Goal: Information Seeking & Learning: Check status

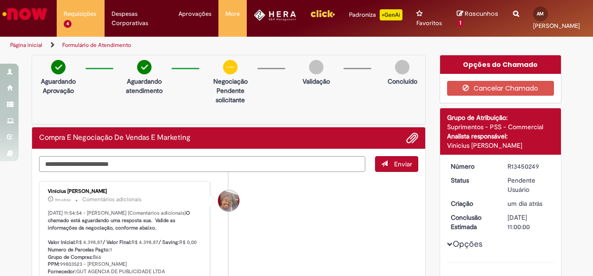
click at [159, 164] on textarea "Digite sua mensagem aqui..." at bounding box center [202, 163] width 326 height 15
type textarea "***"
click at [395, 168] on span "Enviar" at bounding box center [403, 164] width 18 height 8
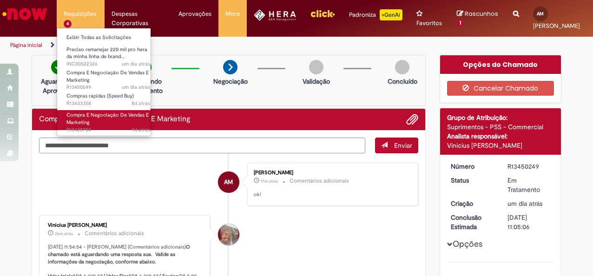
click at [120, 119] on link "Compra E Negociação De Vendas E Marketing 9d atrás 9 dias atrás R13428704" at bounding box center [108, 120] width 102 height 20
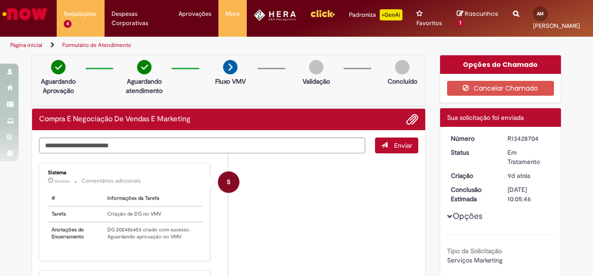
scroll to position [27, 0]
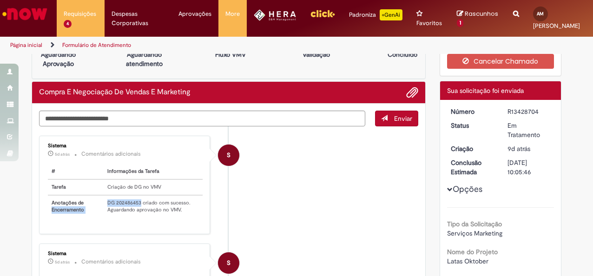
drag, startPoint x: 138, startPoint y: 209, endPoint x: 92, endPoint y: 207, distance: 46.0
click at [92, 207] on tr "Anotações de Encerramento DG 202486453 criado com sucesso. Aguardando aprovação…" at bounding box center [125, 206] width 155 height 22
drag, startPoint x: 92, startPoint y: 207, endPoint x: 118, endPoint y: 209, distance: 26.1
click at [118, 209] on td "DG 202486453 criado com sucesso. Aguardando aprovação no VMV." at bounding box center [153, 206] width 98 height 22
click at [131, 209] on td "DG 202486453 criado com sucesso. Aguardando aprovação no VMV." at bounding box center [153, 206] width 98 height 22
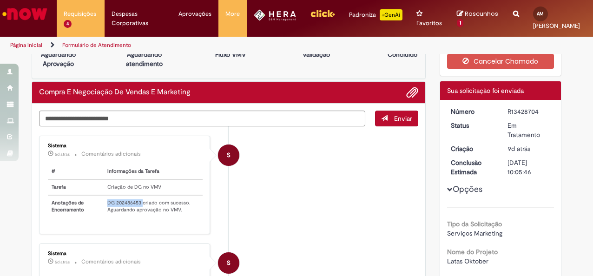
drag, startPoint x: 138, startPoint y: 210, endPoint x: 102, endPoint y: 210, distance: 36.2
click at [104, 210] on td "DG 202486453 criado com sucesso. Aguardando aprovação no VMV." at bounding box center [153, 206] width 98 height 22
copy td "DG 202486453"
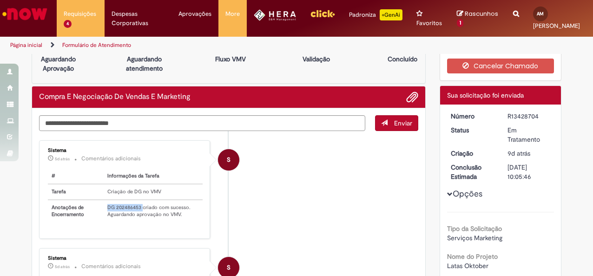
scroll to position [0, 0]
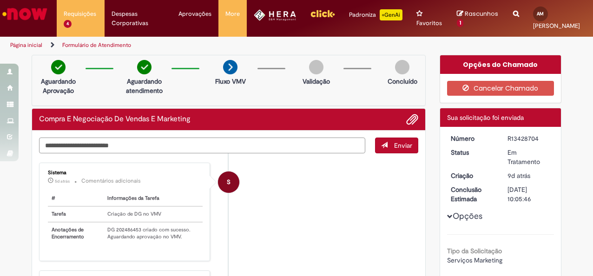
click at [267, 153] on textarea "Digite sua mensagem aqui..." at bounding box center [202, 144] width 326 height 15
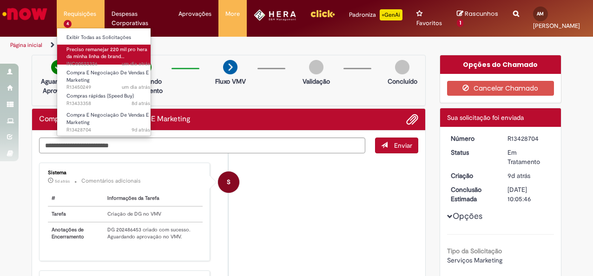
click at [106, 62] on span "um dia atrás um dia atrás INC00522326" at bounding box center [108, 63] width 84 height 7
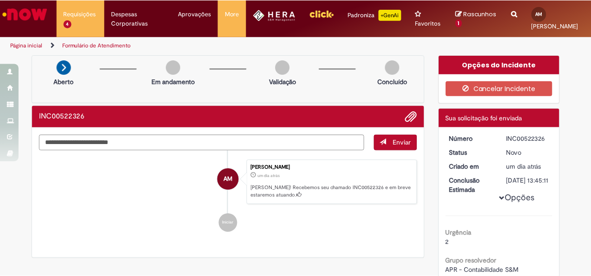
scroll to position [18, 0]
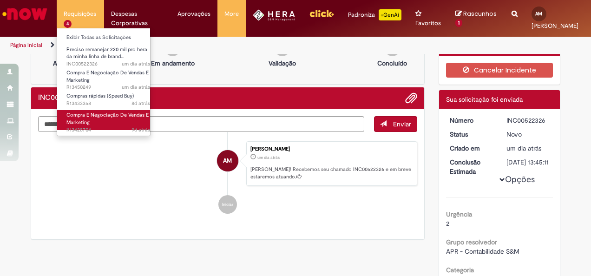
click at [112, 121] on link "Compra E Negociação De Vendas E Marketing 9d atrás 9 dias atrás R13428704" at bounding box center [108, 120] width 102 height 20
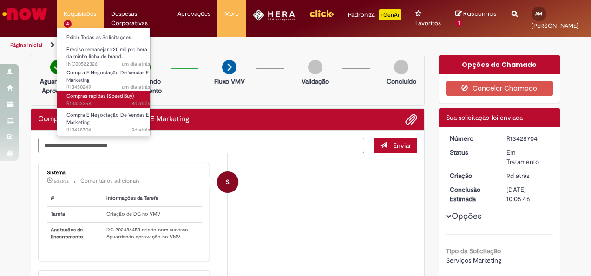
click at [111, 95] on span "Compras rápidas (Speed Buy)" at bounding box center [99, 95] width 67 height 7
click at [108, 93] on span "Compras rápidas (Speed Buy)" at bounding box center [99, 95] width 67 height 7
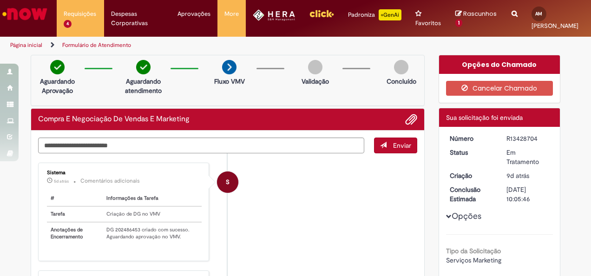
click at [245, 170] on main "Formulário de Atendimento Verificar Código de Barras Aguardando Aprovação Aguar…" at bounding box center [295, 165] width 591 height 222
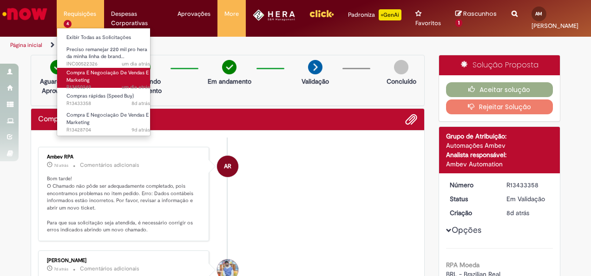
click at [101, 76] on link "Compra E Negociação De Vendas E Marketing um dia atrás um dia atrás R13450249" at bounding box center [108, 78] width 102 height 20
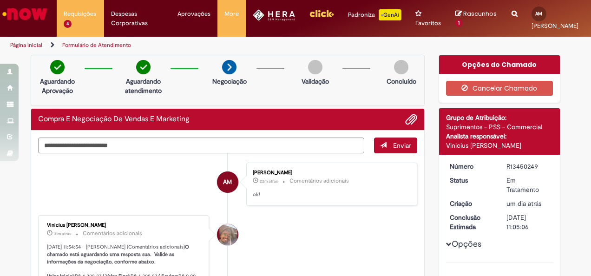
click at [0, 0] on span "um dia atrás" at bounding box center [0, 0] width 0 height 0
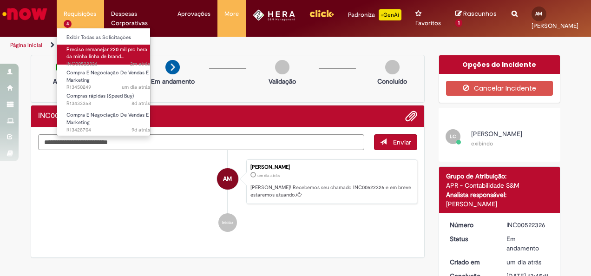
click at [106, 50] on span "Preciso remanejar 220 mil pro hera da minha linha de brand…" at bounding box center [106, 53] width 81 height 14
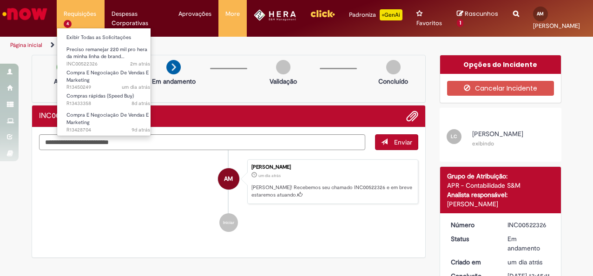
click at [77, 19] on li "Requisições 4 Exibir Todas as Solicitações Preciso remanejar 220 mil pro hera d…" at bounding box center [81, 14] width 48 height 28
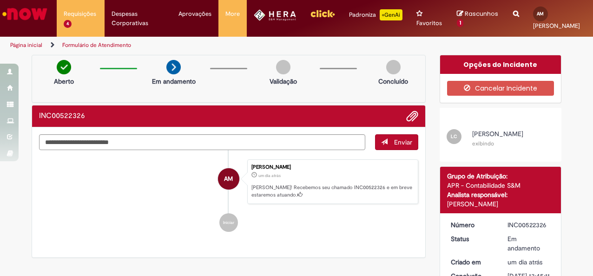
click at [483, 147] on small "exibindo" at bounding box center [483, 143] width 22 height 7
click at [387, 223] on li "Iniciar" at bounding box center [228, 222] width 379 height 19
